Goal: Task Accomplishment & Management: Use online tool/utility

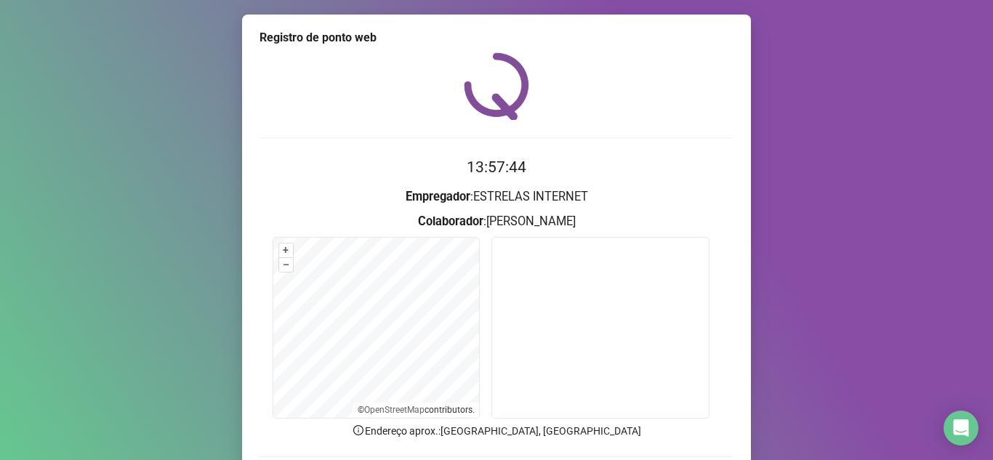
scroll to position [73, 0]
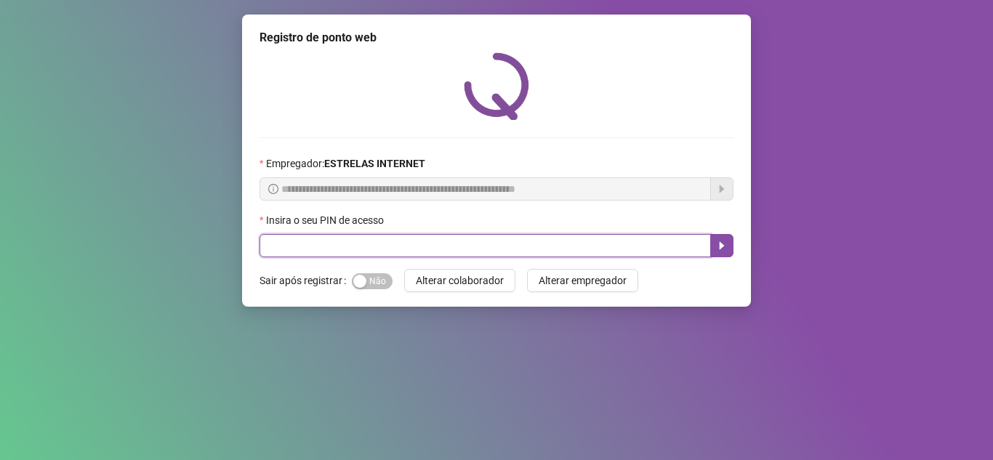
click at [495, 238] on input "text" at bounding box center [485, 245] width 451 height 23
type input "*****"
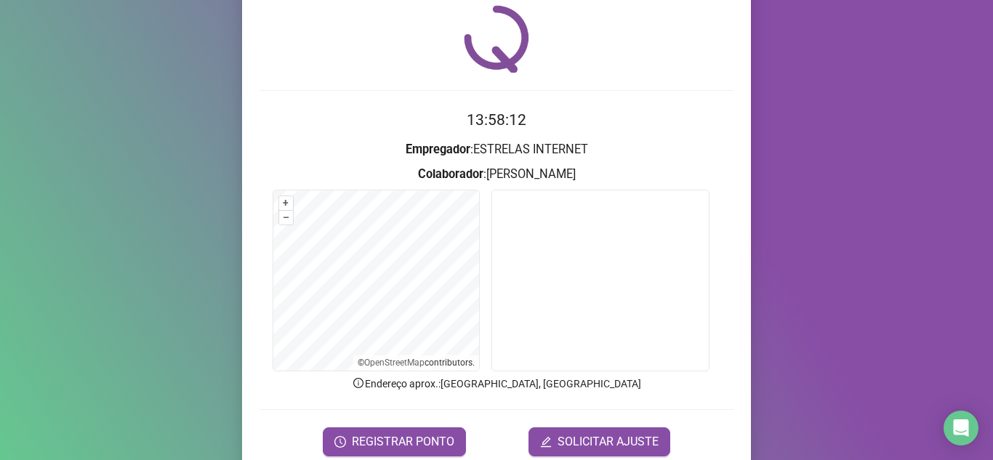
scroll to position [73, 0]
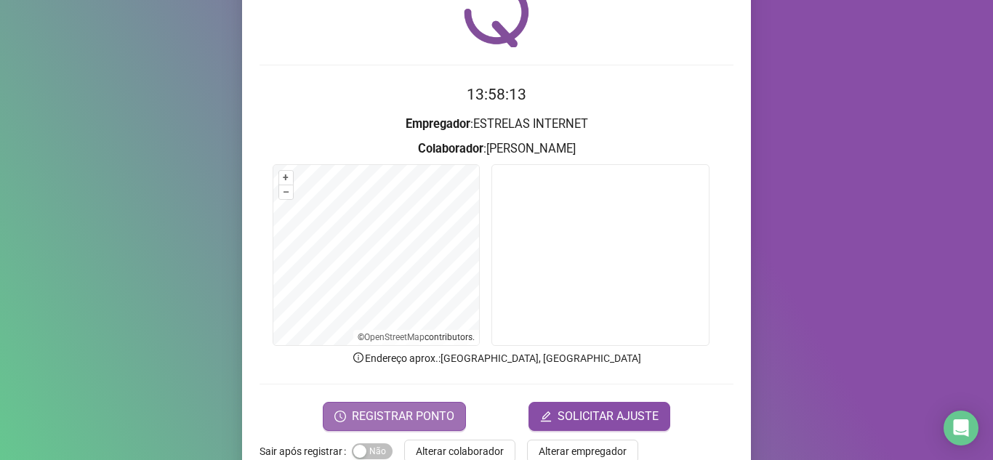
click at [432, 414] on span "REGISTRAR PONTO" at bounding box center [403, 416] width 103 height 17
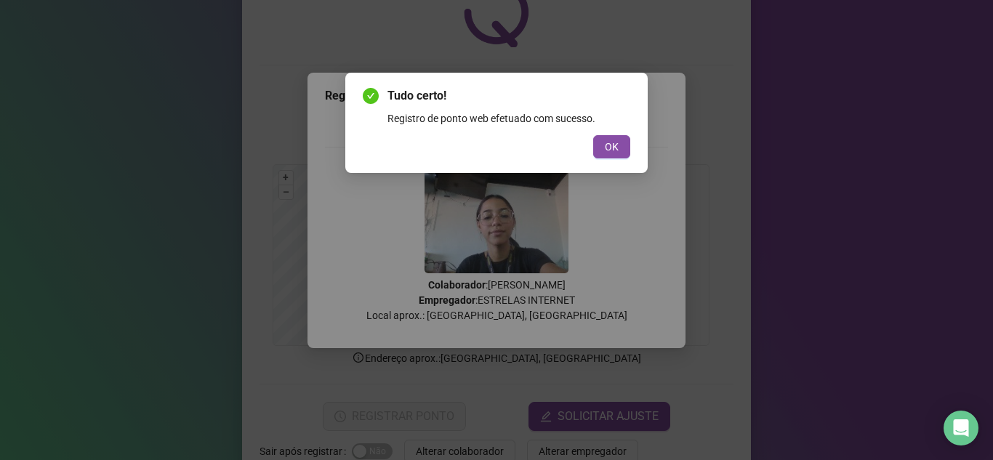
click at [618, 158] on div "Tudo certo! Registro de ponto web efetuado com sucesso. OK" at bounding box center [496, 123] width 302 height 100
click at [616, 155] on button "OK" at bounding box center [611, 146] width 37 height 23
